Goal: Transaction & Acquisition: Download file/media

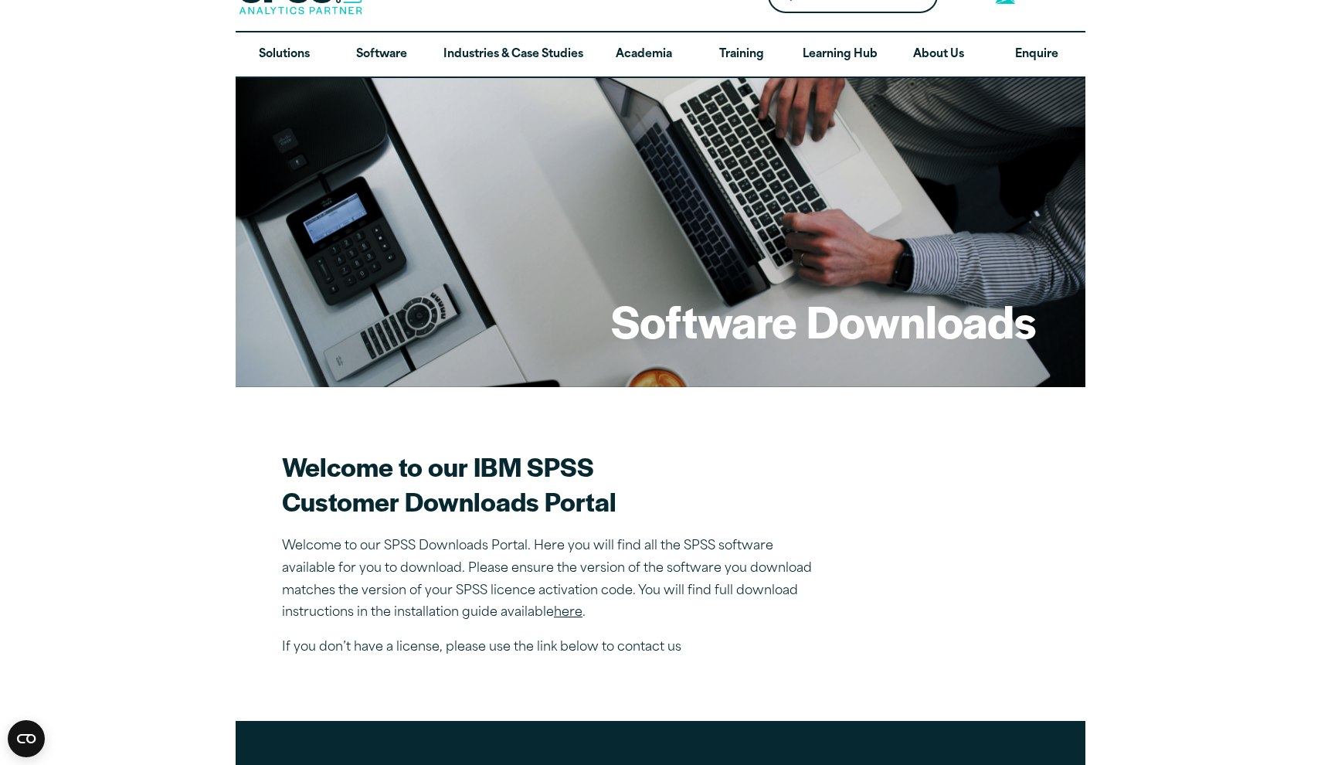
scroll to position [42, 0]
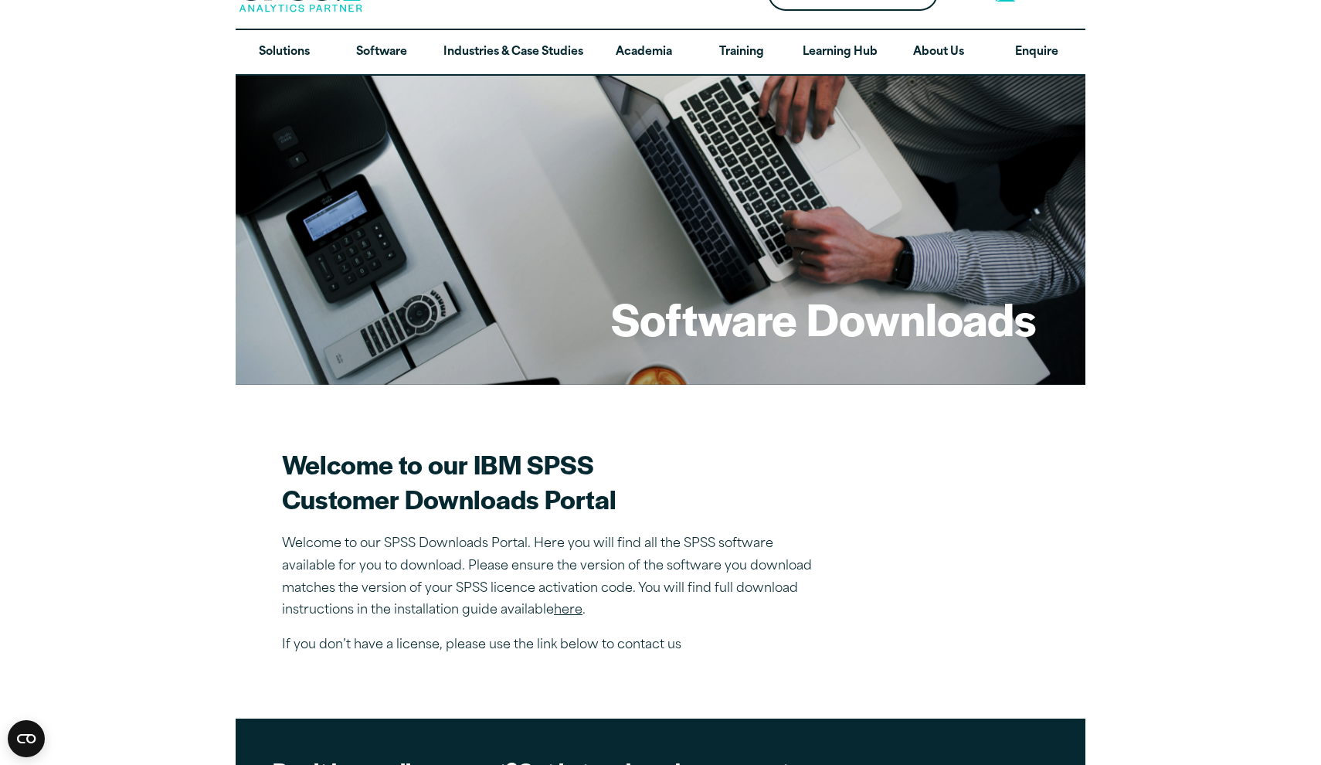
click at [572, 612] on link "here" at bounding box center [568, 610] width 29 height 12
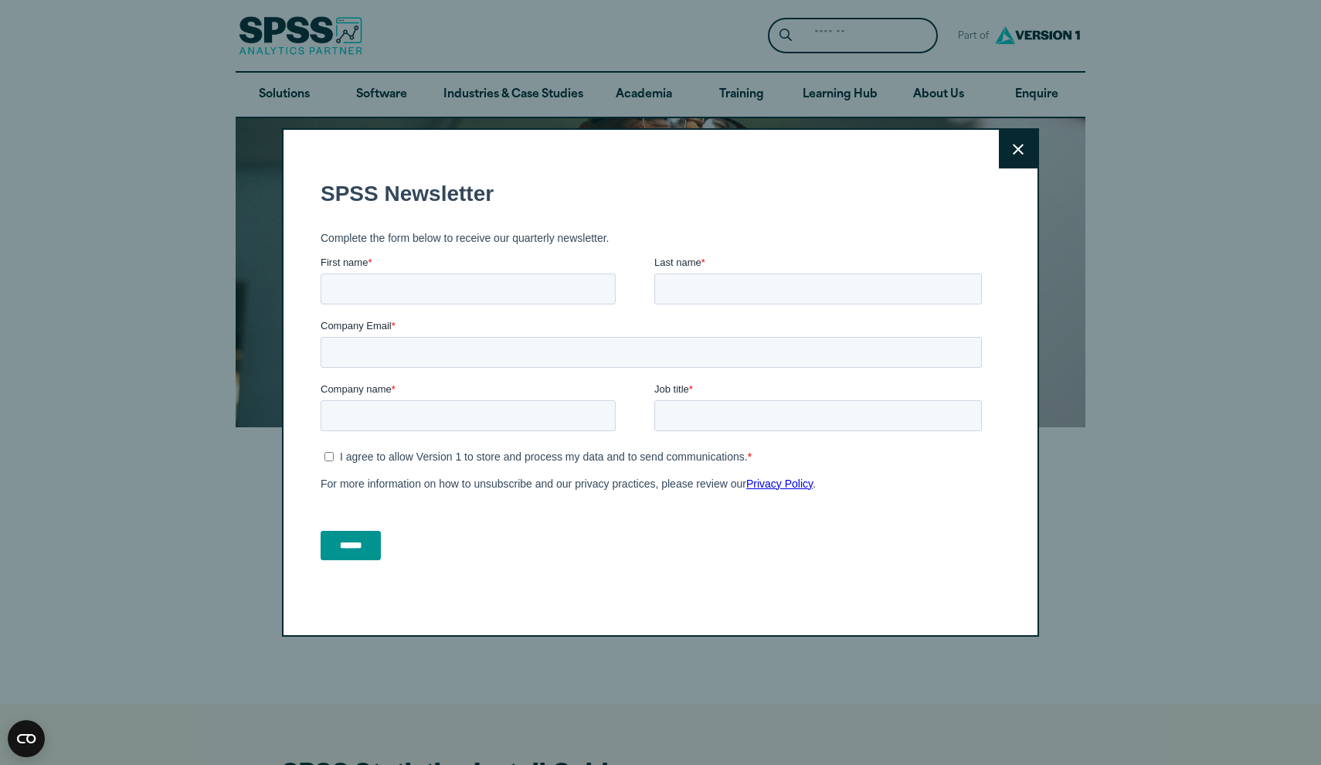
click at [1012, 137] on button "Close" at bounding box center [1018, 149] width 39 height 39
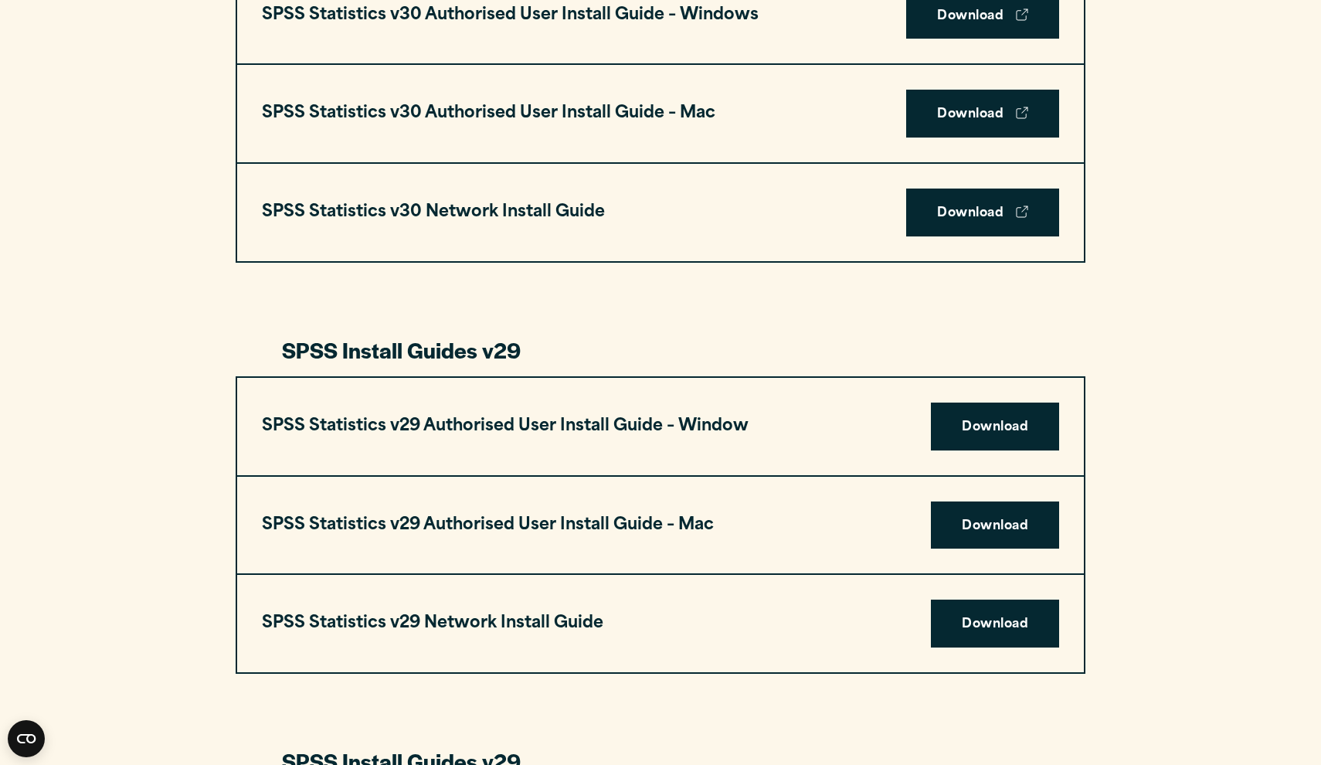
scroll to position [1233, 0]
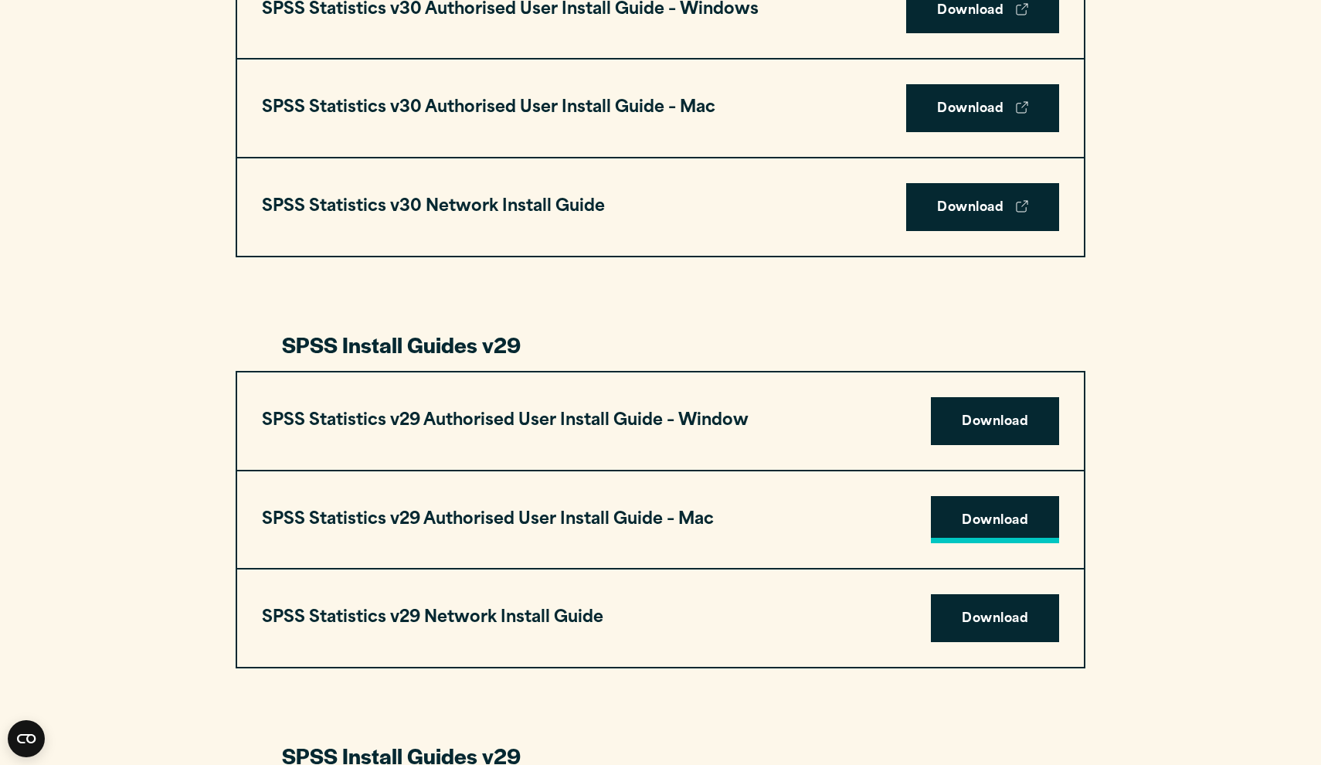
click at [953, 524] on link "Download" at bounding box center [995, 520] width 128 height 48
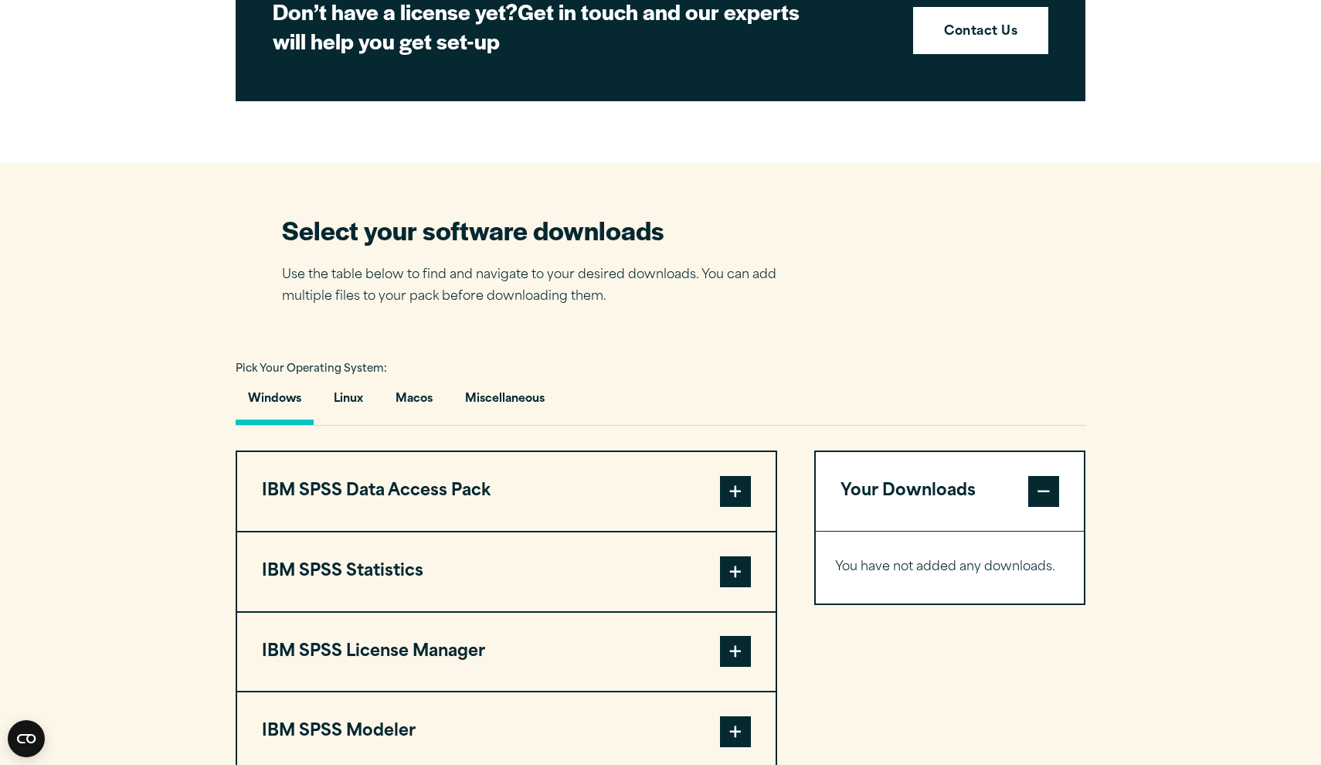
scroll to position [819, 0]
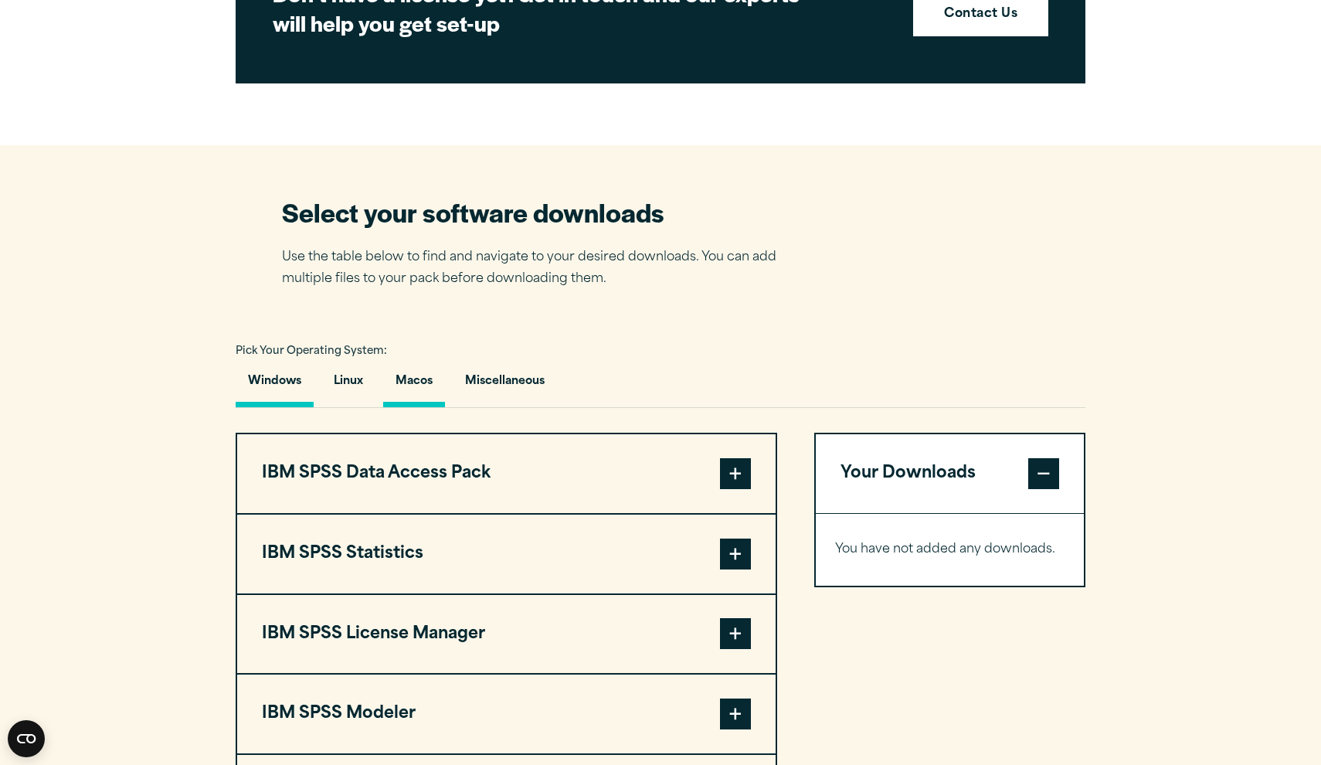
click at [424, 379] on button "Macos" at bounding box center [414, 385] width 62 height 44
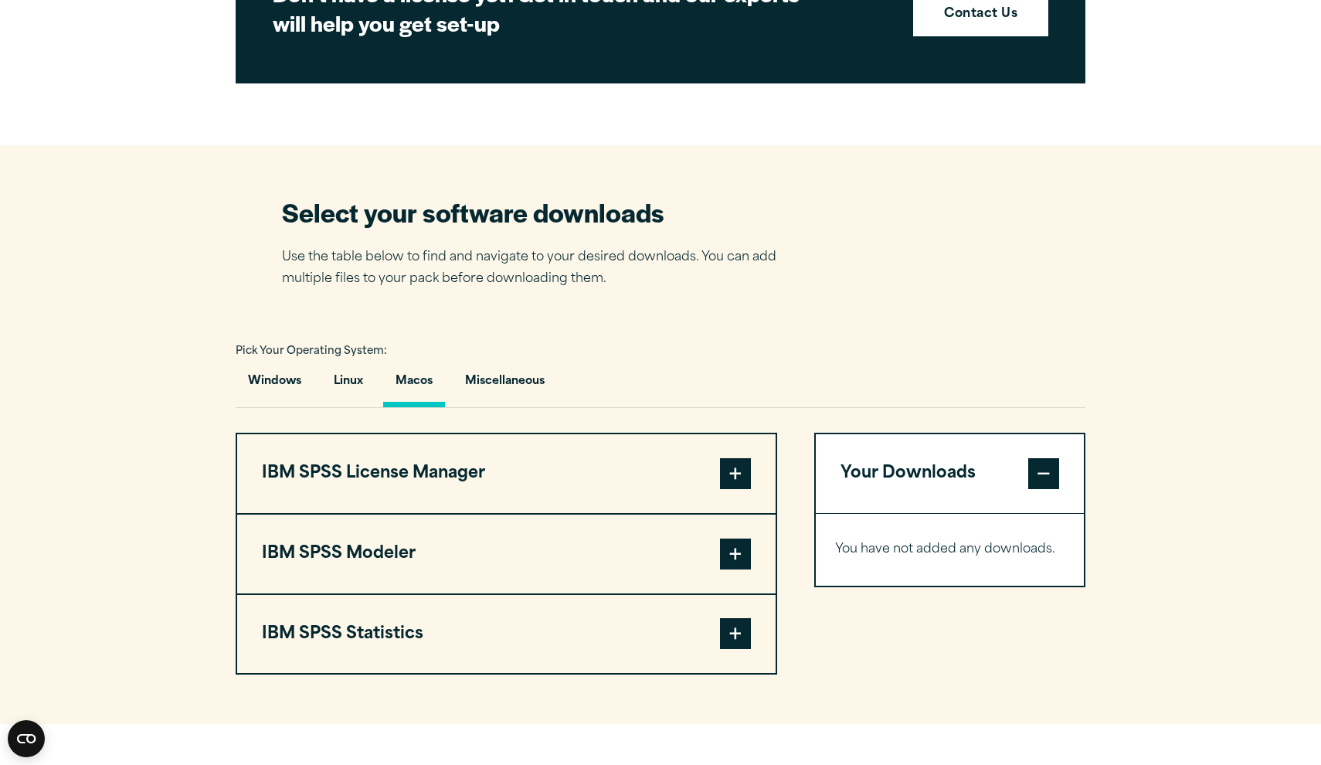
click at [402, 633] on button "IBM SPSS Statistics" at bounding box center [506, 634] width 538 height 79
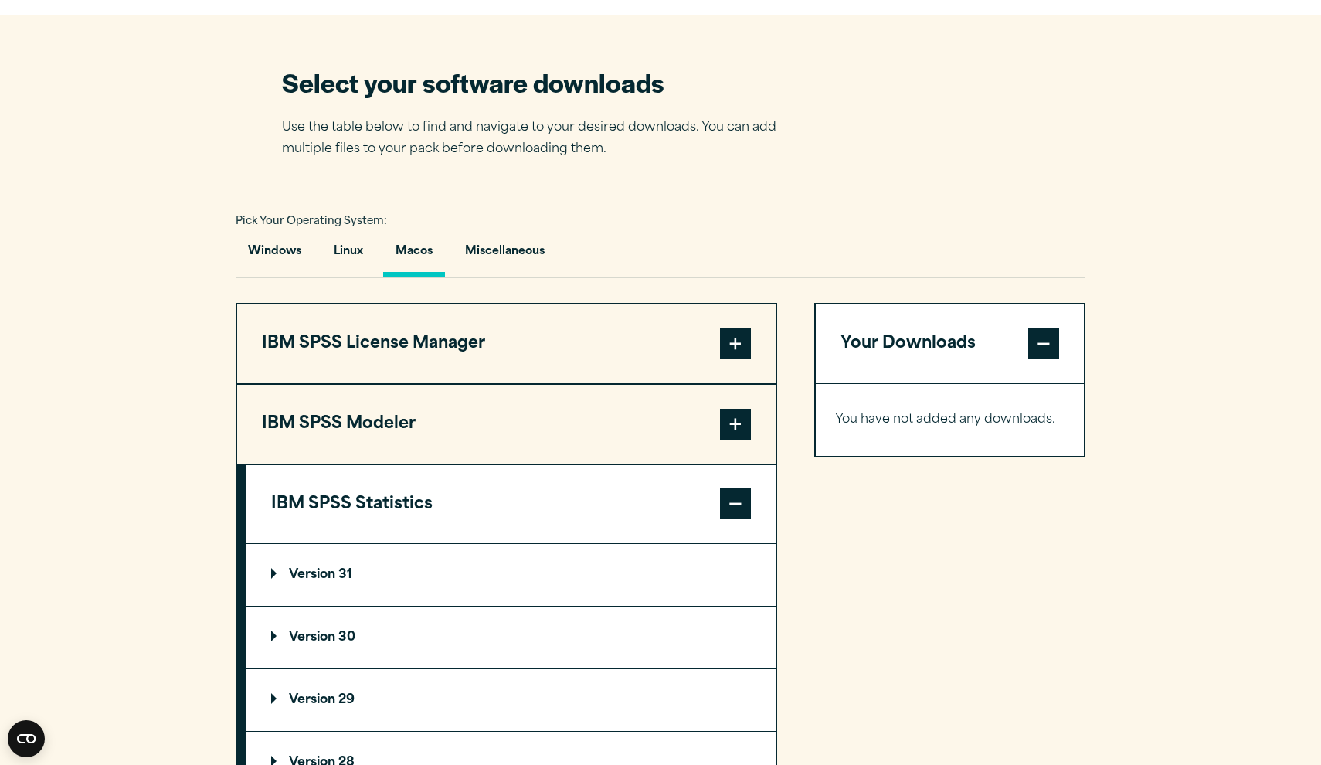
scroll to position [983, 0]
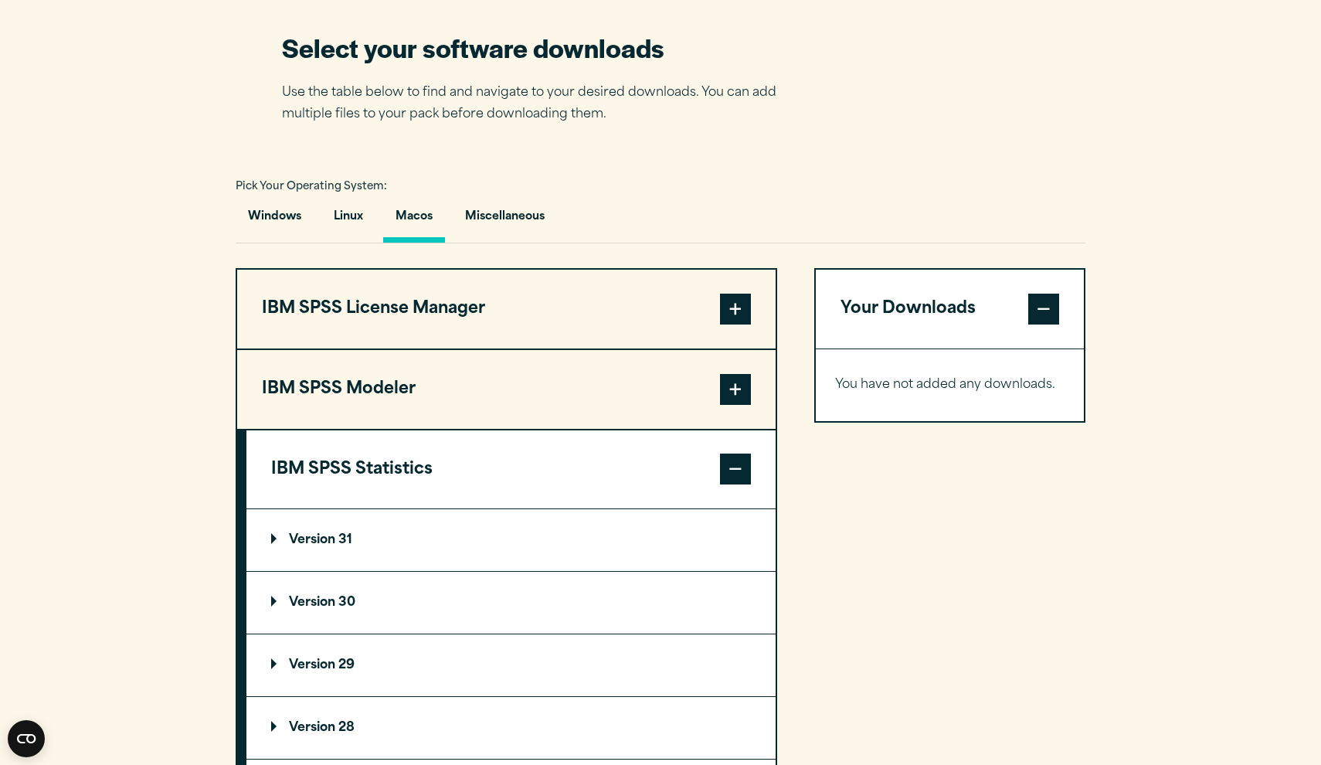
click at [330, 653] on summary "Version 29" at bounding box center [510, 665] width 529 height 62
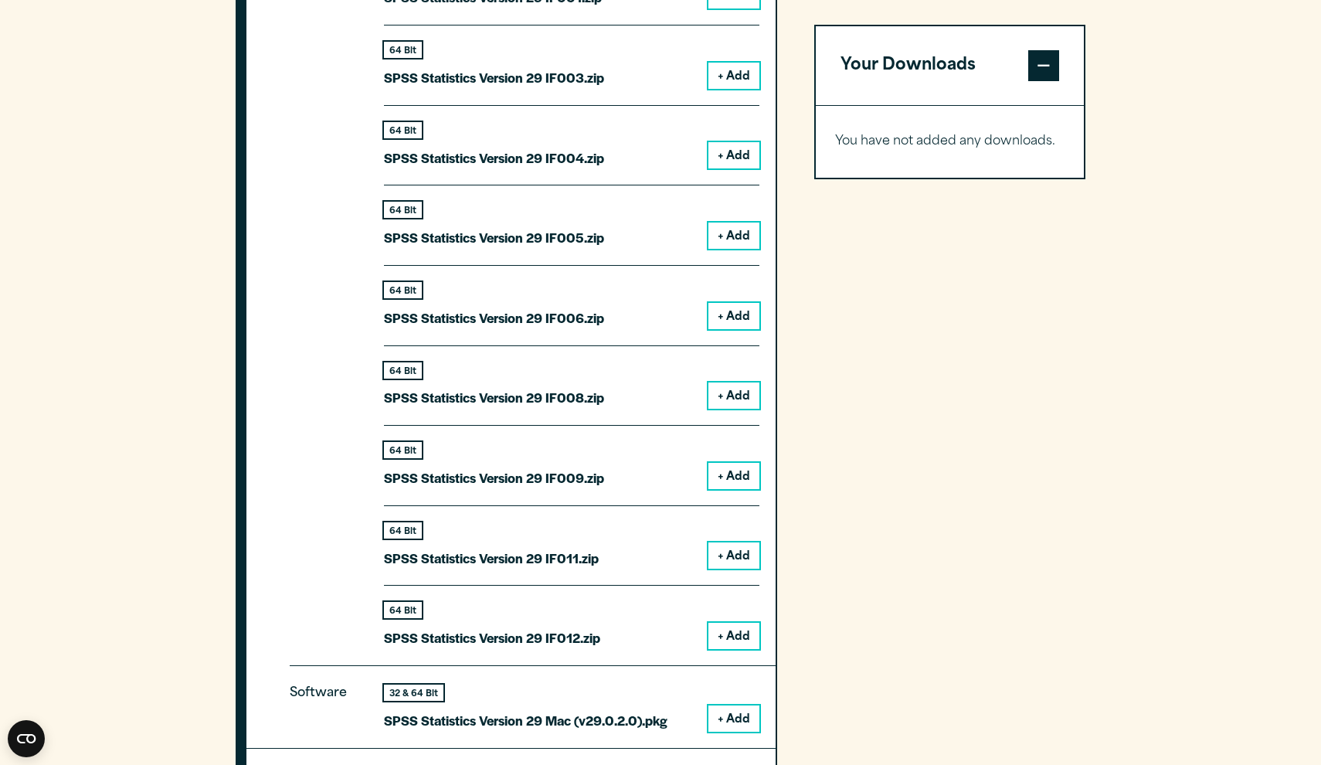
scroll to position [1907, 0]
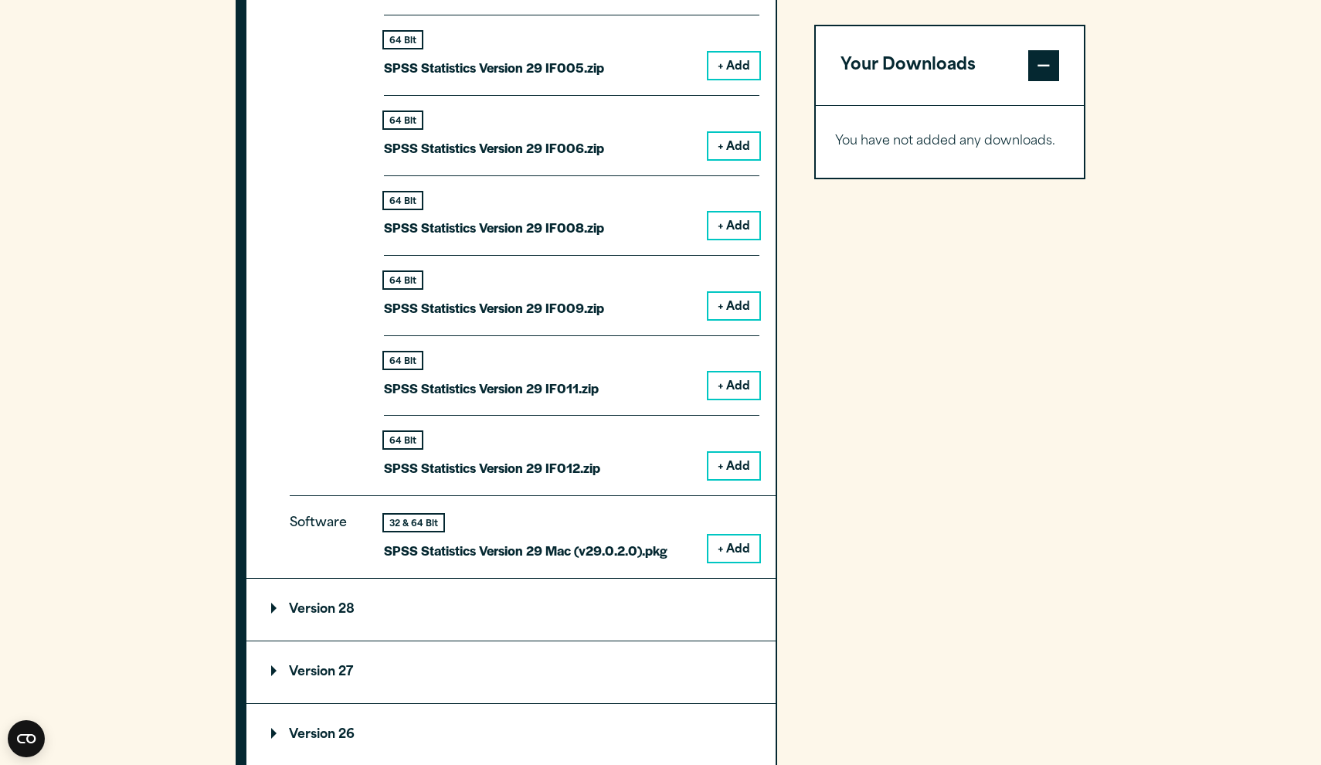
click at [724, 541] on button "+ Add" at bounding box center [733, 548] width 51 height 26
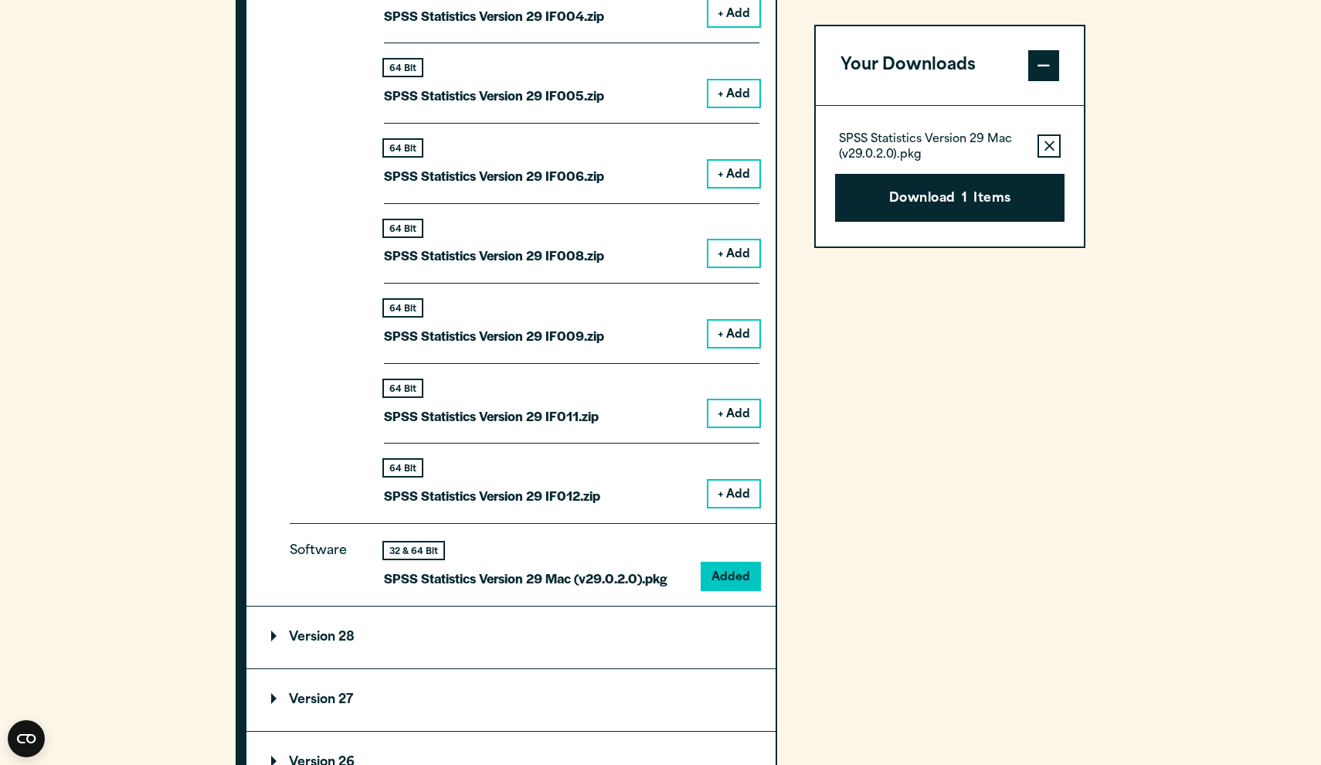
scroll to position [1877, 0]
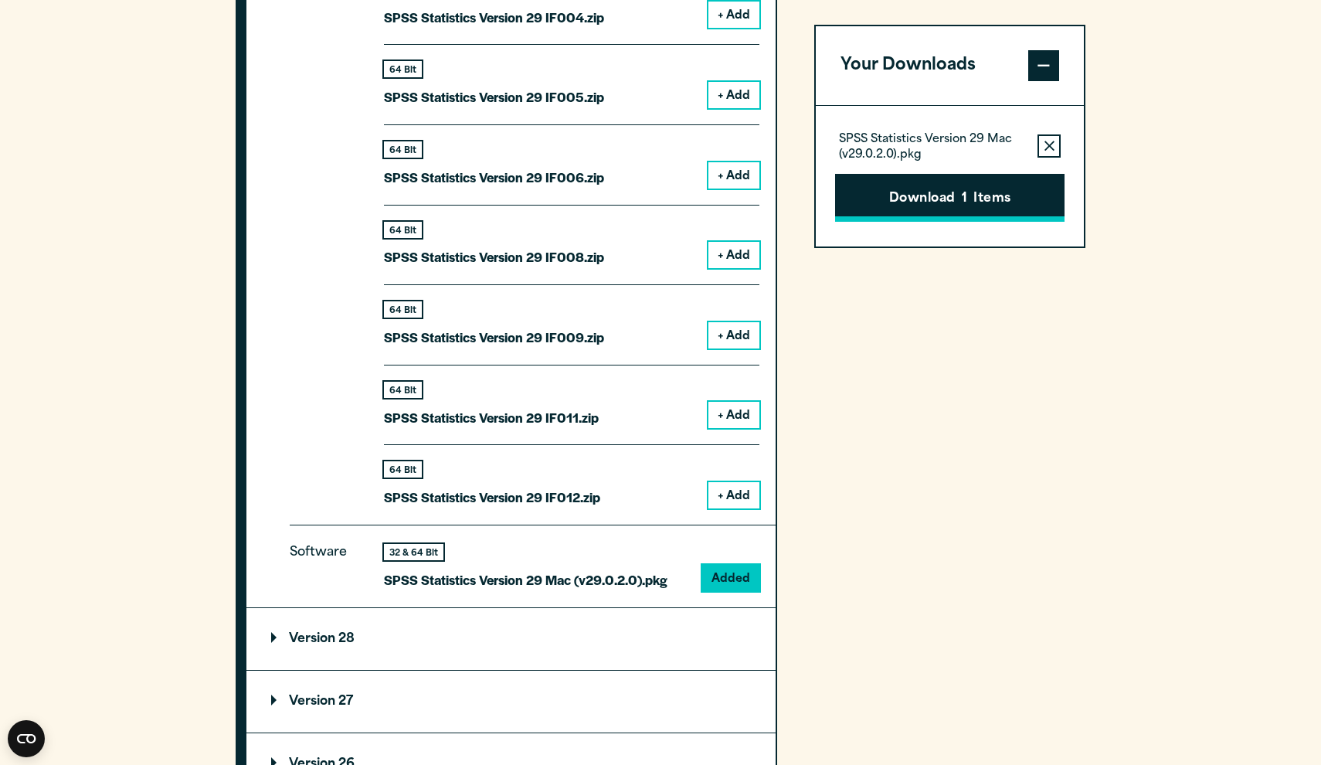
click at [910, 199] on button "Download 1 Items" at bounding box center [949, 198] width 229 height 48
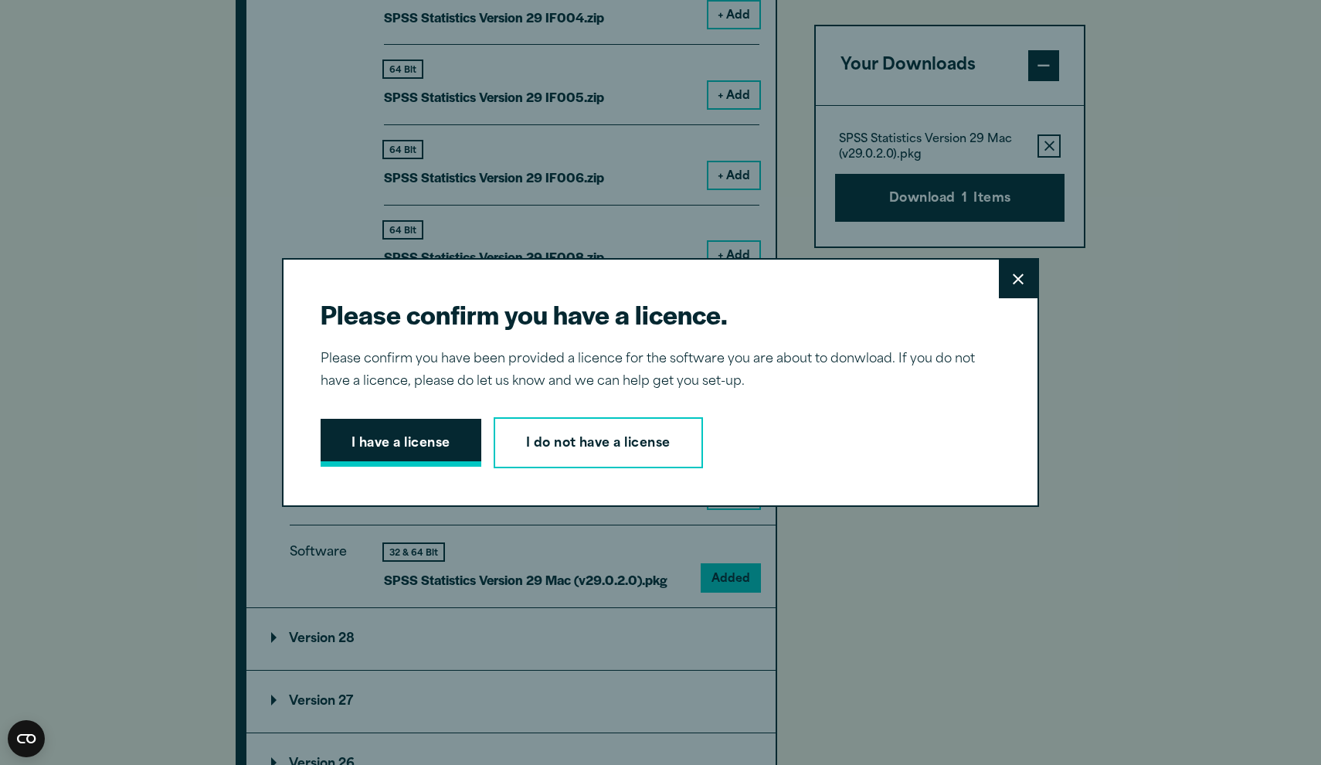
click at [423, 455] on button "I have a license" at bounding box center [401, 443] width 161 height 48
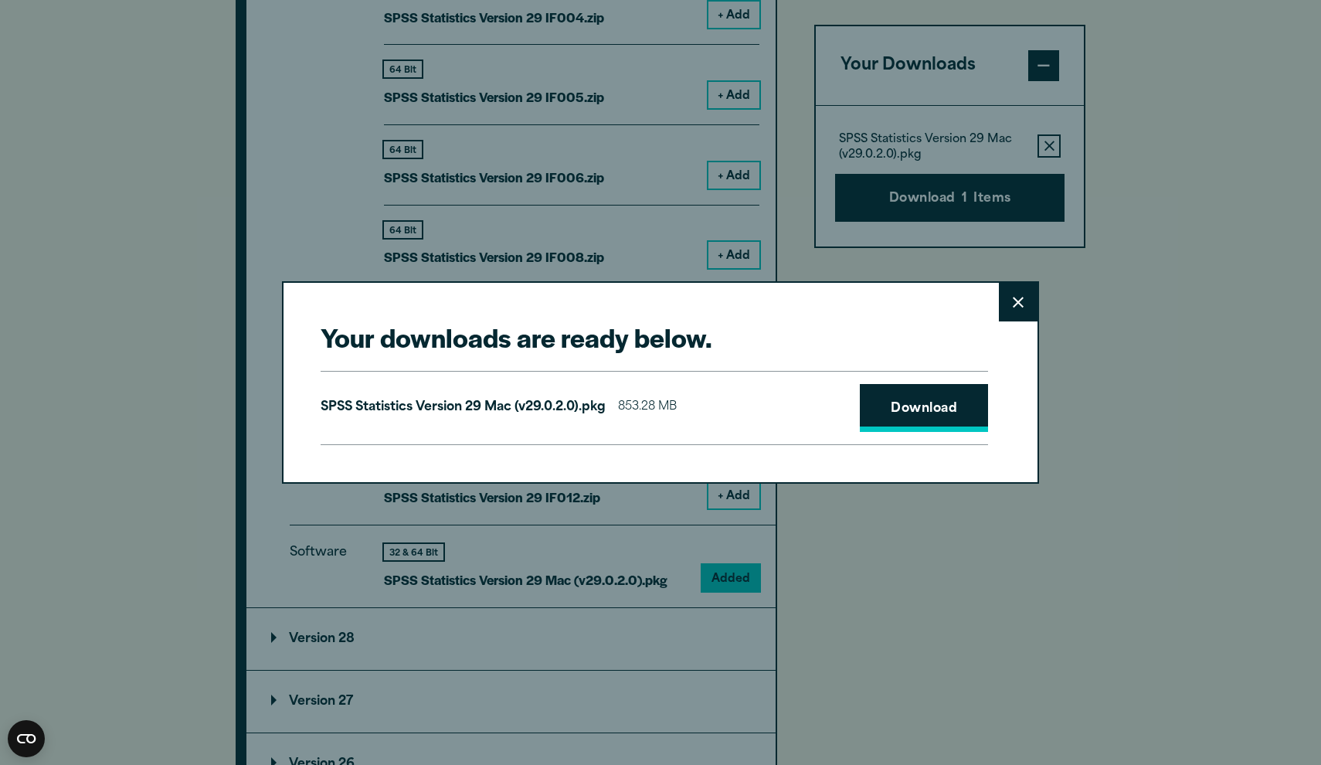
click at [924, 400] on link "Download" at bounding box center [924, 408] width 128 height 48
click at [1015, 306] on icon at bounding box center [1017, 302] width 11 height 11
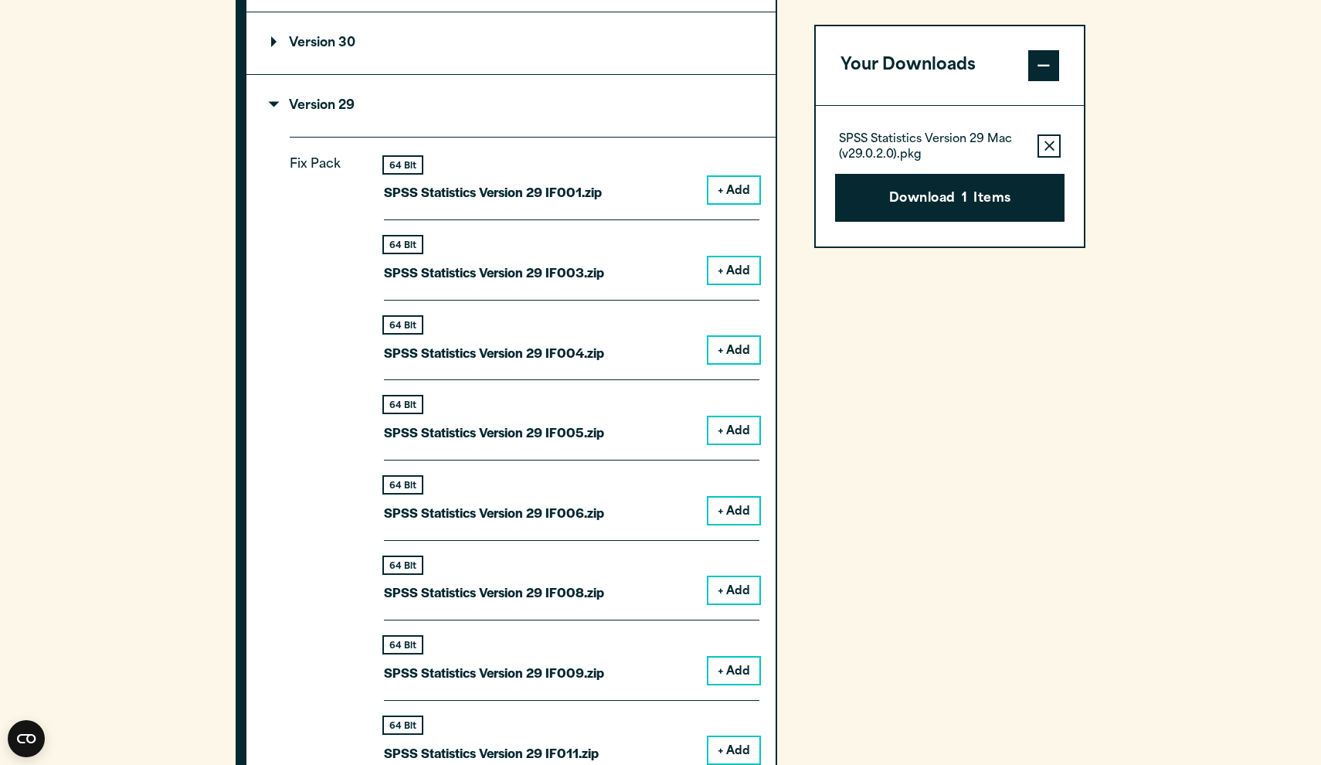
scroll to position [1216, 0]
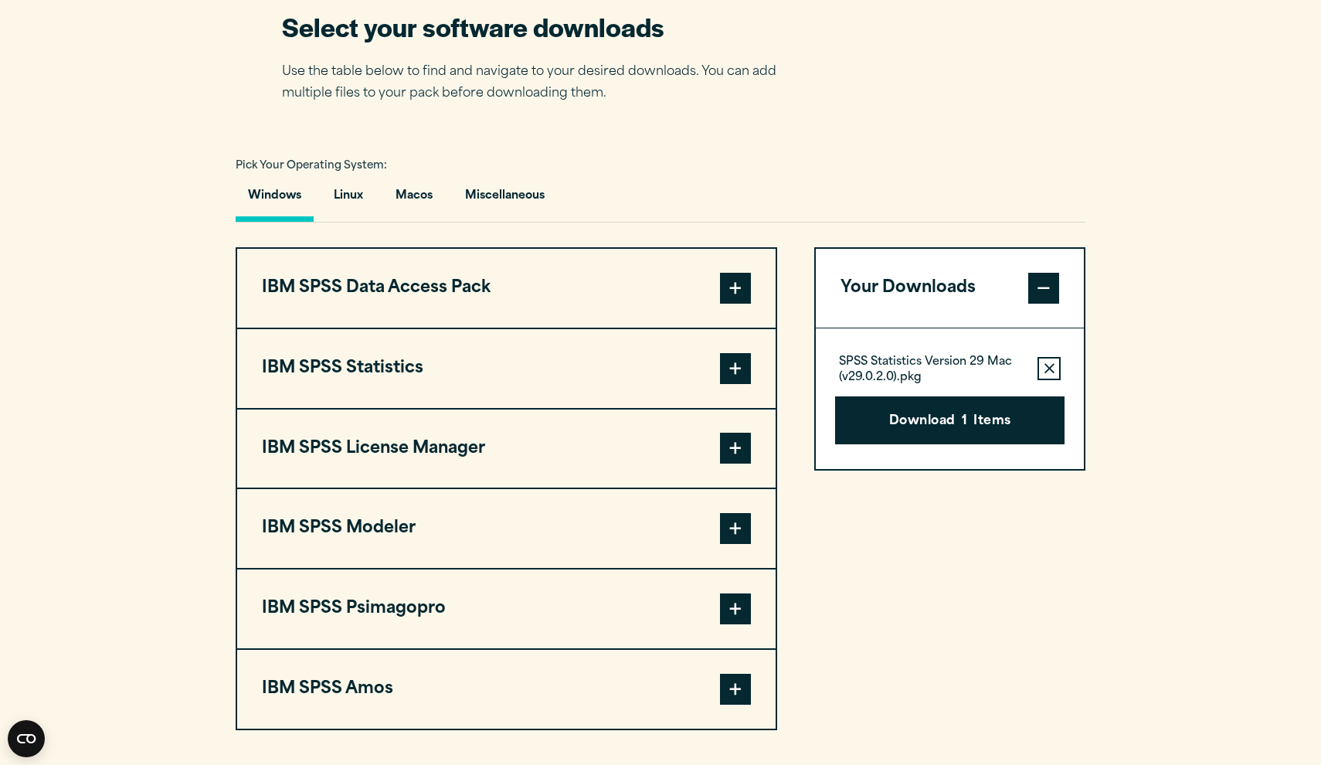
scroll to position [1001, 0]
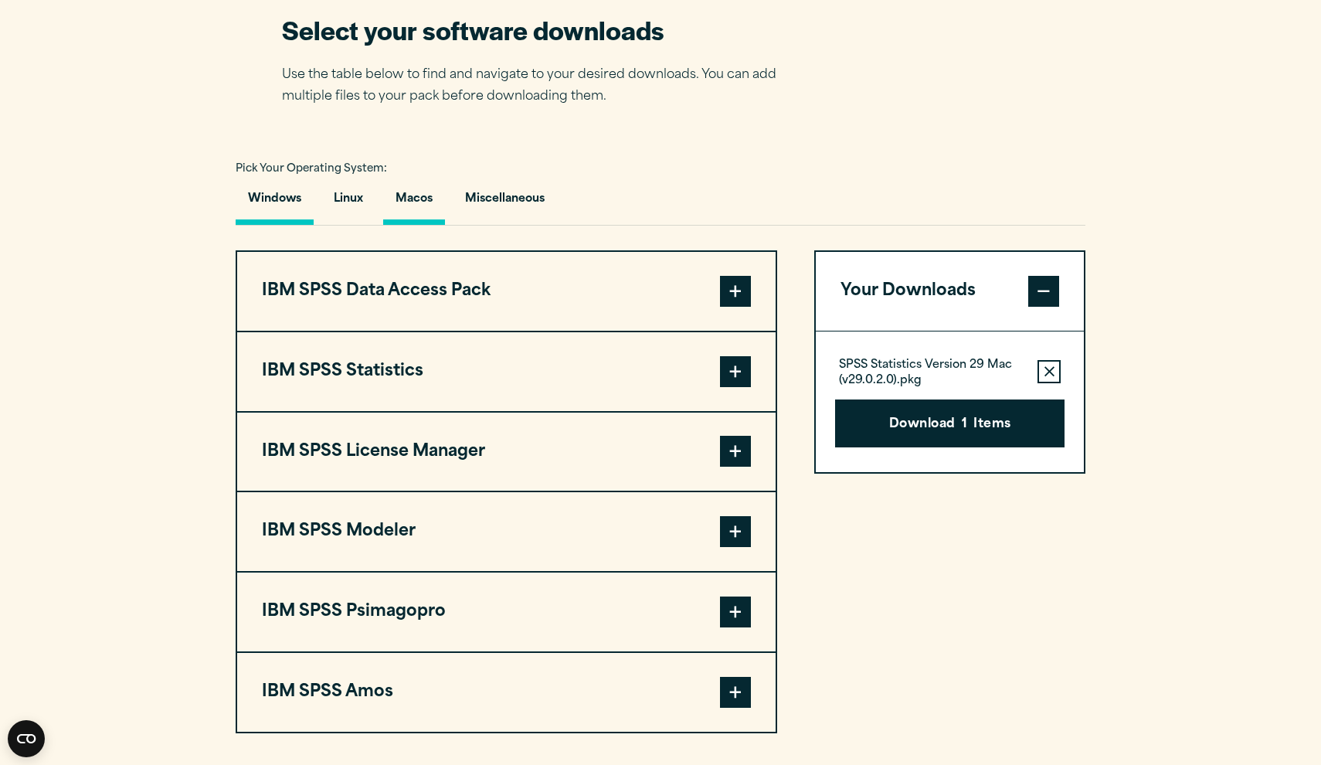
click at [412, 202] on button "Macos" at bounding box center [414, 203] width 62 height 44
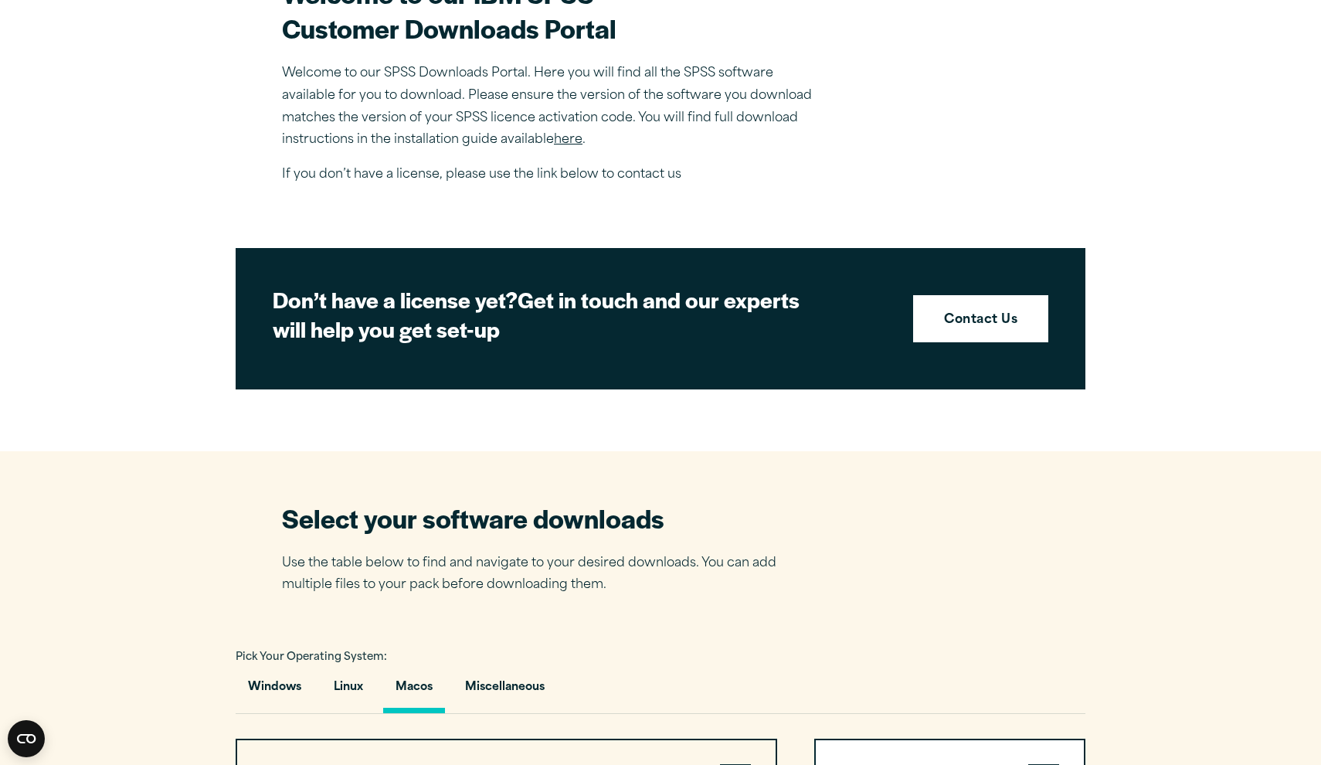
scroll to position [441, 0]
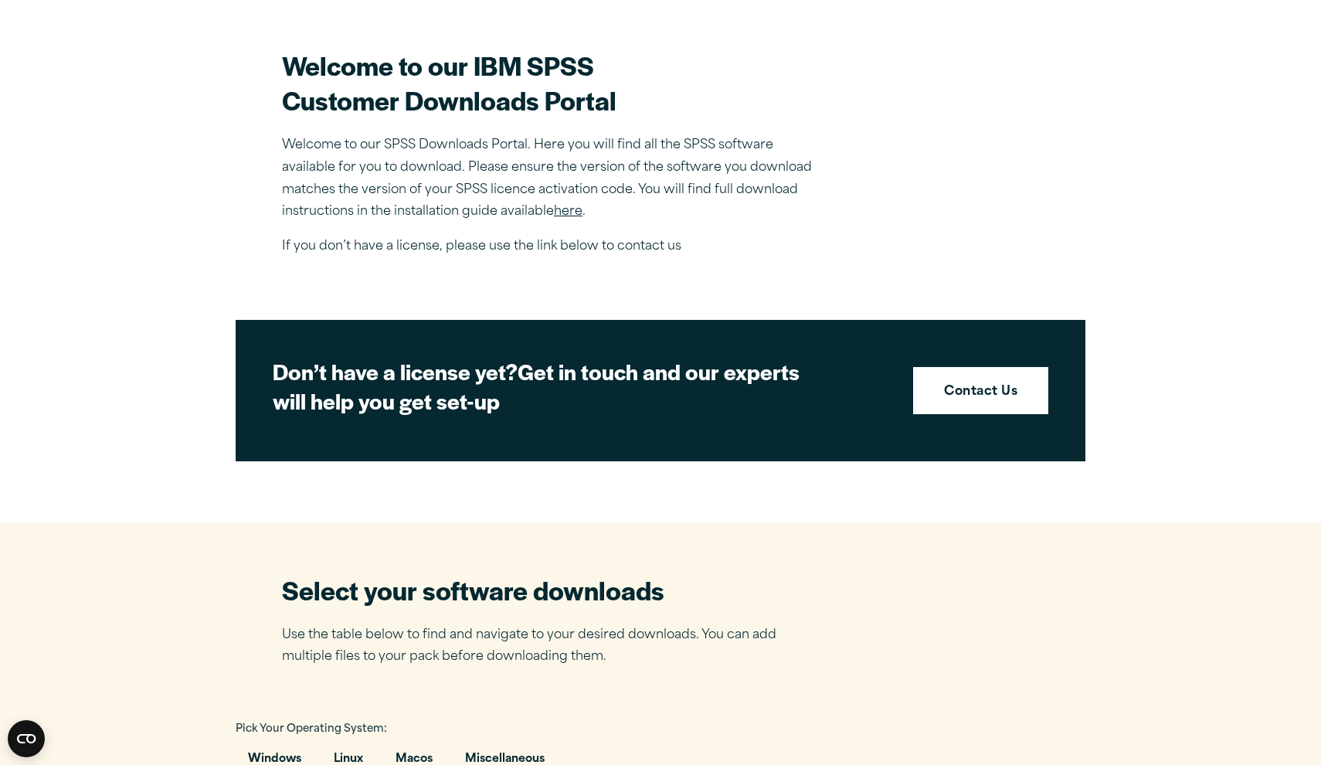
click at [572, 212] on link "here" at bounding box center [568, 211] width 29 height 12
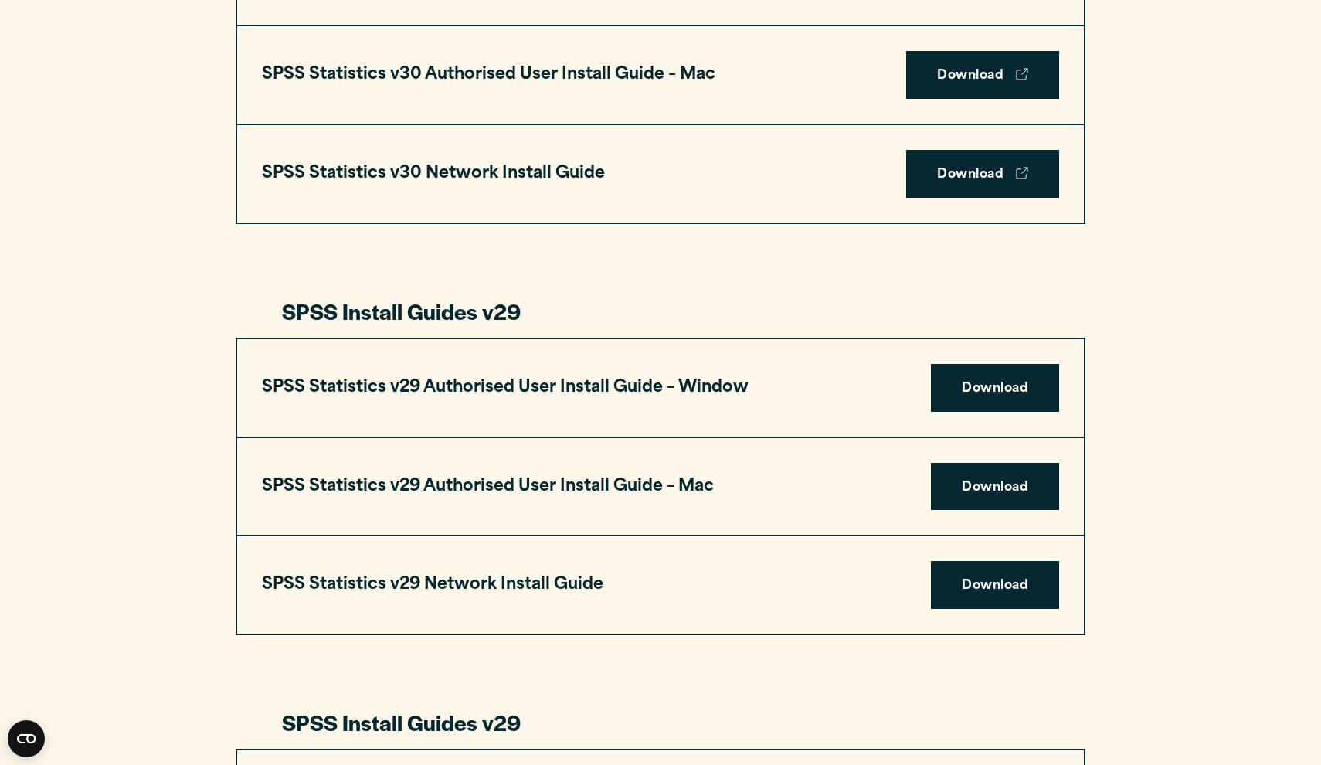
scroll to position [1320, 0]
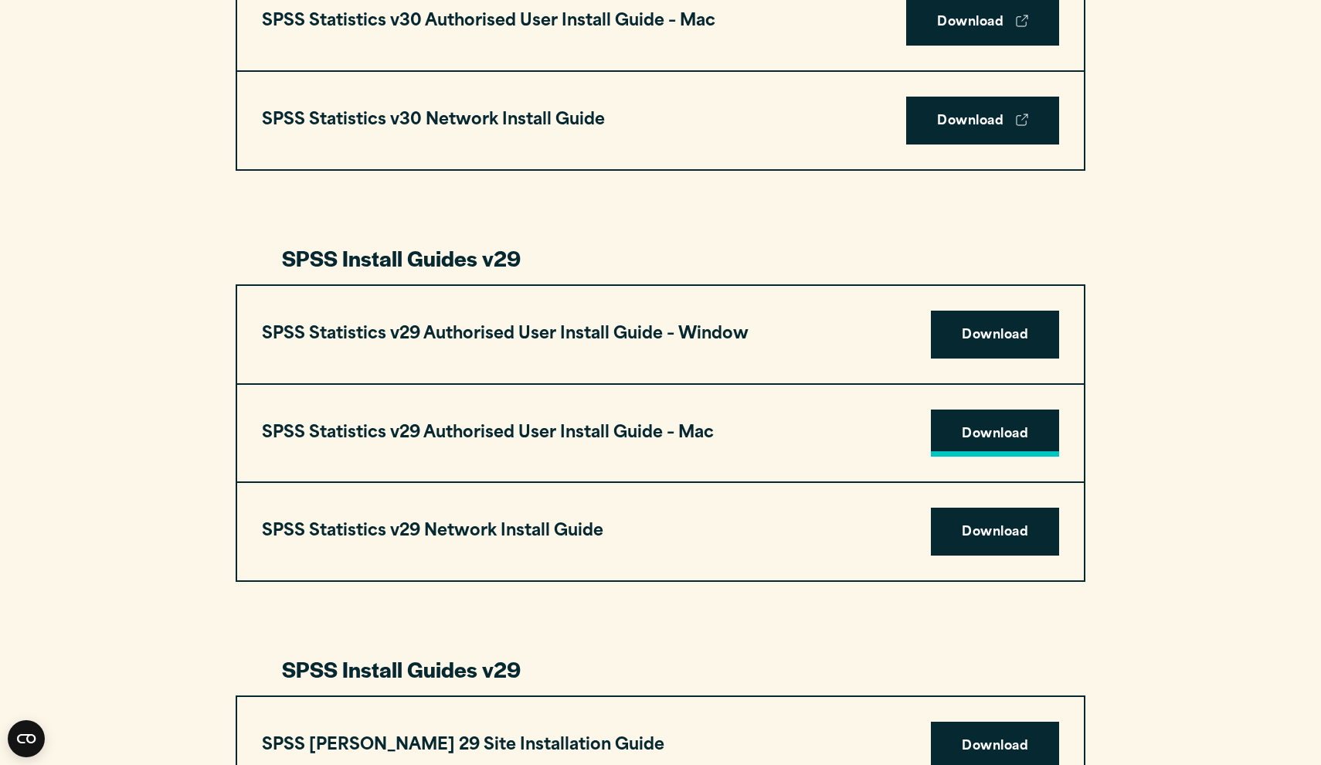
click at [968, 432] on link "Download" at bounding box center [995, 433] width 128 height 48
